Goal: Task Accomplishment & Management: Use online tool/utility

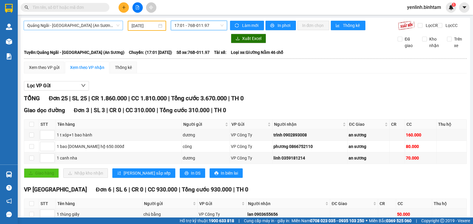
click at [86, 23] on span "Quảng Ngãi - [GEOGRAPHIC_DATA] (An Sương)" at bounding box center [73, 25] width 92 height 9
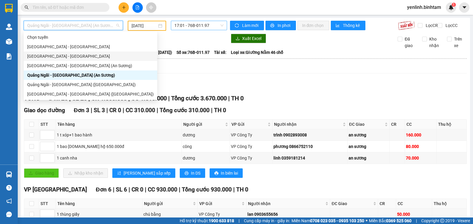
click at [200, 29] on span "17:01 - 76B-011.97" at bounding box center [198, 25] width 49 height 9
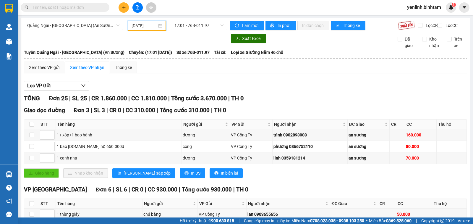
click at [148, 27] on input "[DATE]" at bounding box center [145, 25] width 26 height 7
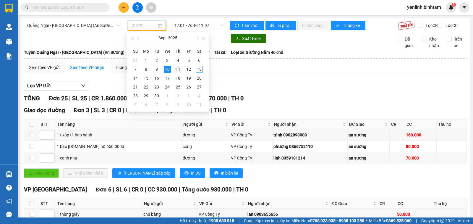
click at [175, 69] on div "11" at bounding box center [177, 69] width 7 height 7
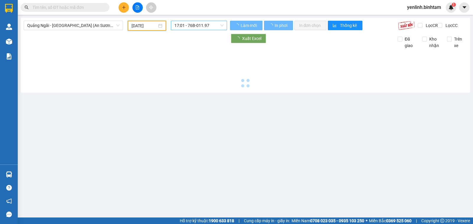
click at [192, 28] on span "17:01 - 76B-011.97" at bounding box center [198, 25] width 49 height 9
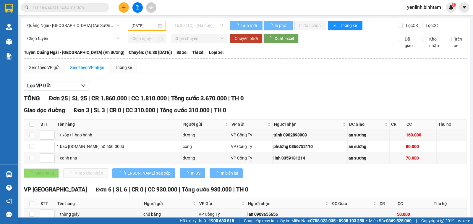
type input "[DATE]"
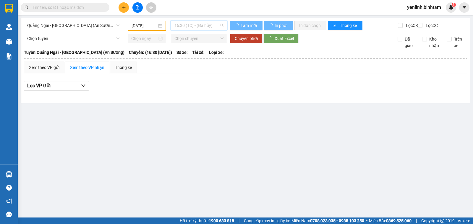
click at [192, 28] on span "16:30 (TC) - (Đã hủy)" at bounding box center [198, 25] width 49 height 9
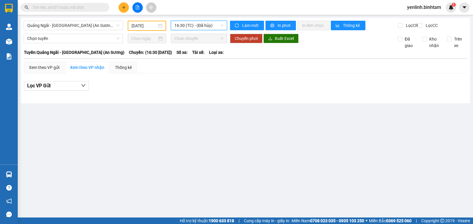
click at [192, 28] on span "16:30 (TC) - (Đã hủy)" at bounding box center [198, 25] width 49 height 9
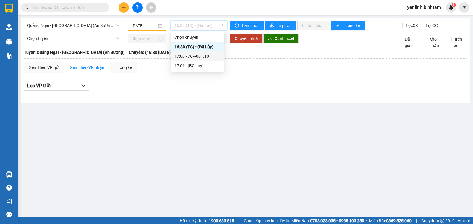
click at [197, 57] on div "17:00 - 76F-001.10" at bounding box center [197, 56] width 46 height 7
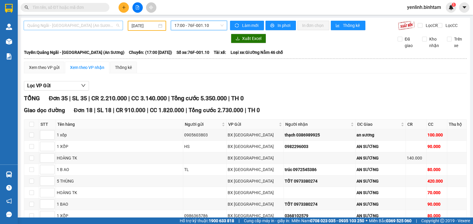
click at [111, 23] on span "Quảng Ngãi - [GEOGRAPHIC_DATA] (An Sương)" at bounding box center [73, 25] width 92 height 9
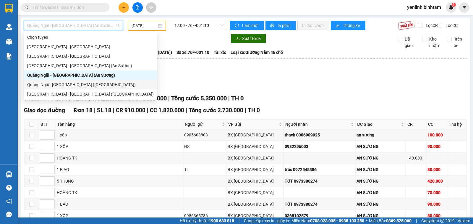
click at [83, 85] on div "Quảng Ngãi - [GEOGRAPHIC_DATA] ([GEOGRAPHIC_DATA])" at bounding box center [90, 84] width 127 height 7
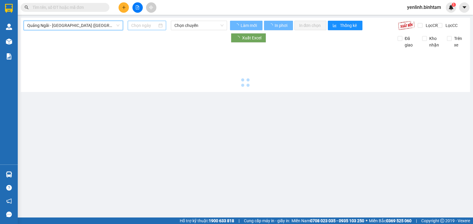
click at [140, 25] on input at bounding box center [144, 25] width 26 height 7
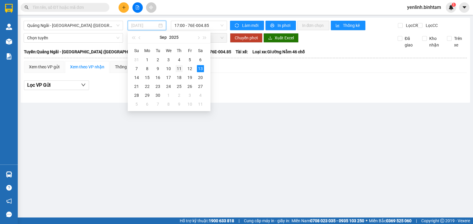
click at [179, 68] on div "11" at bounding box center [179, 68] width 7 height 7
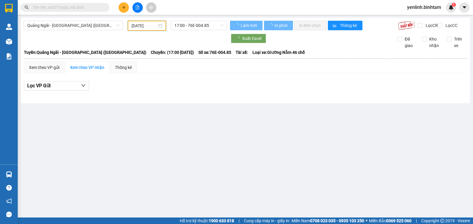
type input "[DATE]"
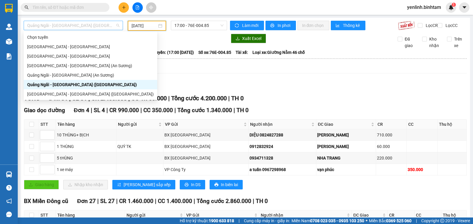
click at [107, 28] on span "Quảng Ngãi - [GEOGRAPHIC_DATA] ([GEOGRAPHIC_DATA])" at bounding box center [73, 25] width 92 height 9
click at [87, 52] on div "[GEOGRAPHIC_DATA] - [GEOGRAPHIC_DATA]" at bounding box center [91, 55] width 134 height 9
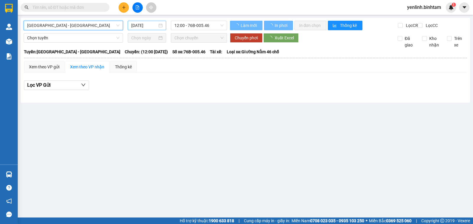
click at [139, 28] on input "[DATE]" at bounding box center [144, 25] width 26 height 7
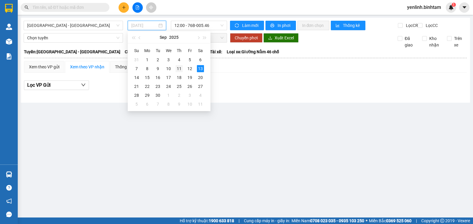
click at [176, 68] on div "11" at bounding box center [179, 68] width 7 height 7
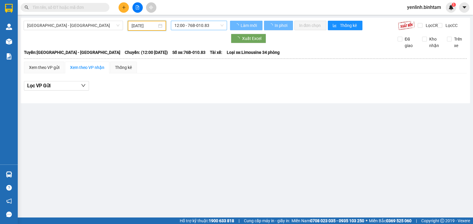
type input "[DATE]"
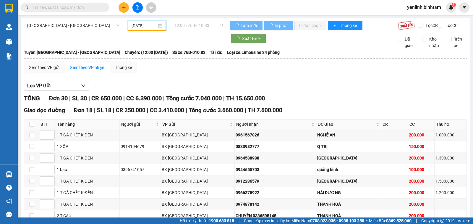
click at [192, 25] on span "12:00 - 76B-010.83" at bounding box center [198, 25] width 49 height 9
